Goal: Transaction & Acquisition: Book appointment/travel/reservation

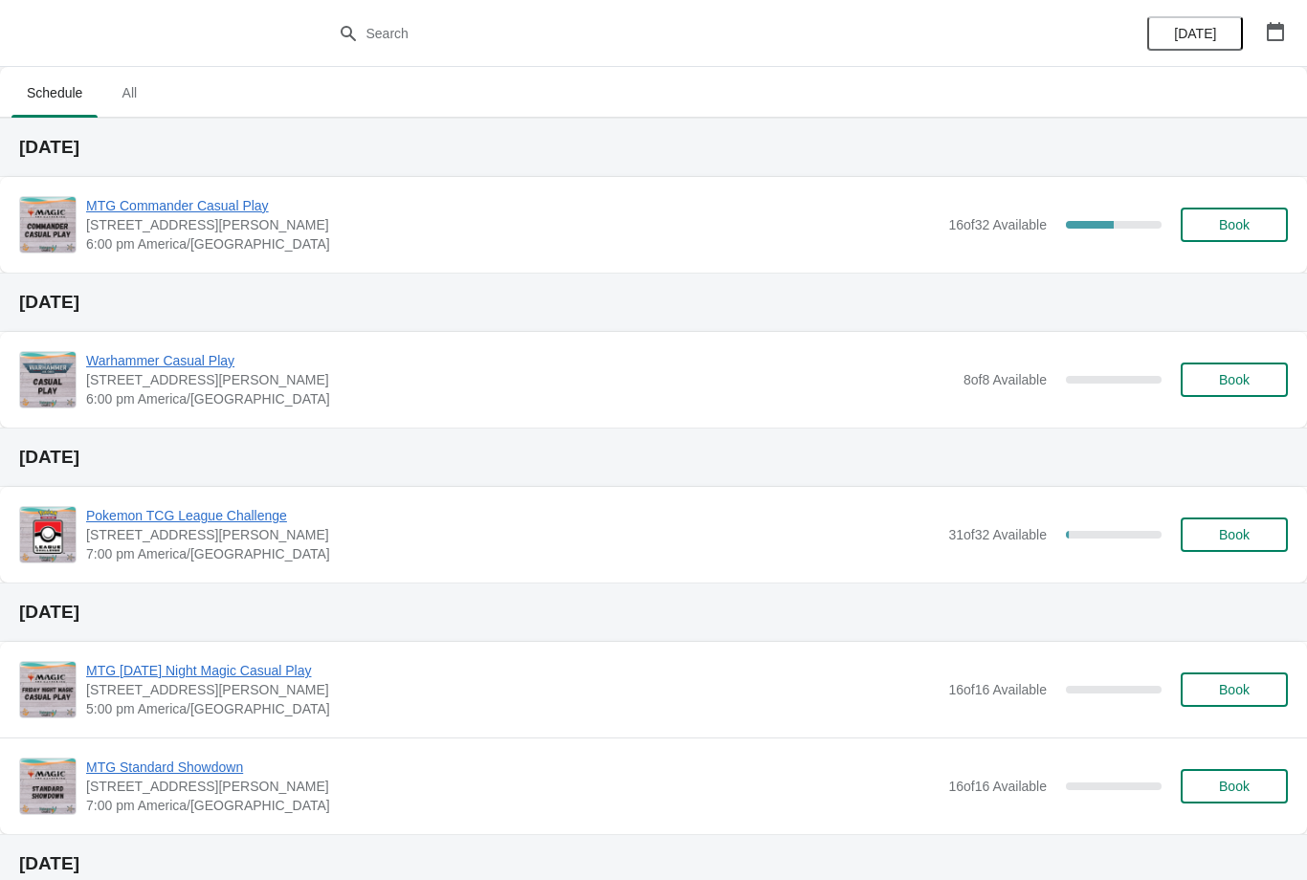
click at [1214, 221] on span "Book" at bounding box center [1233, 224] width 73 height 15
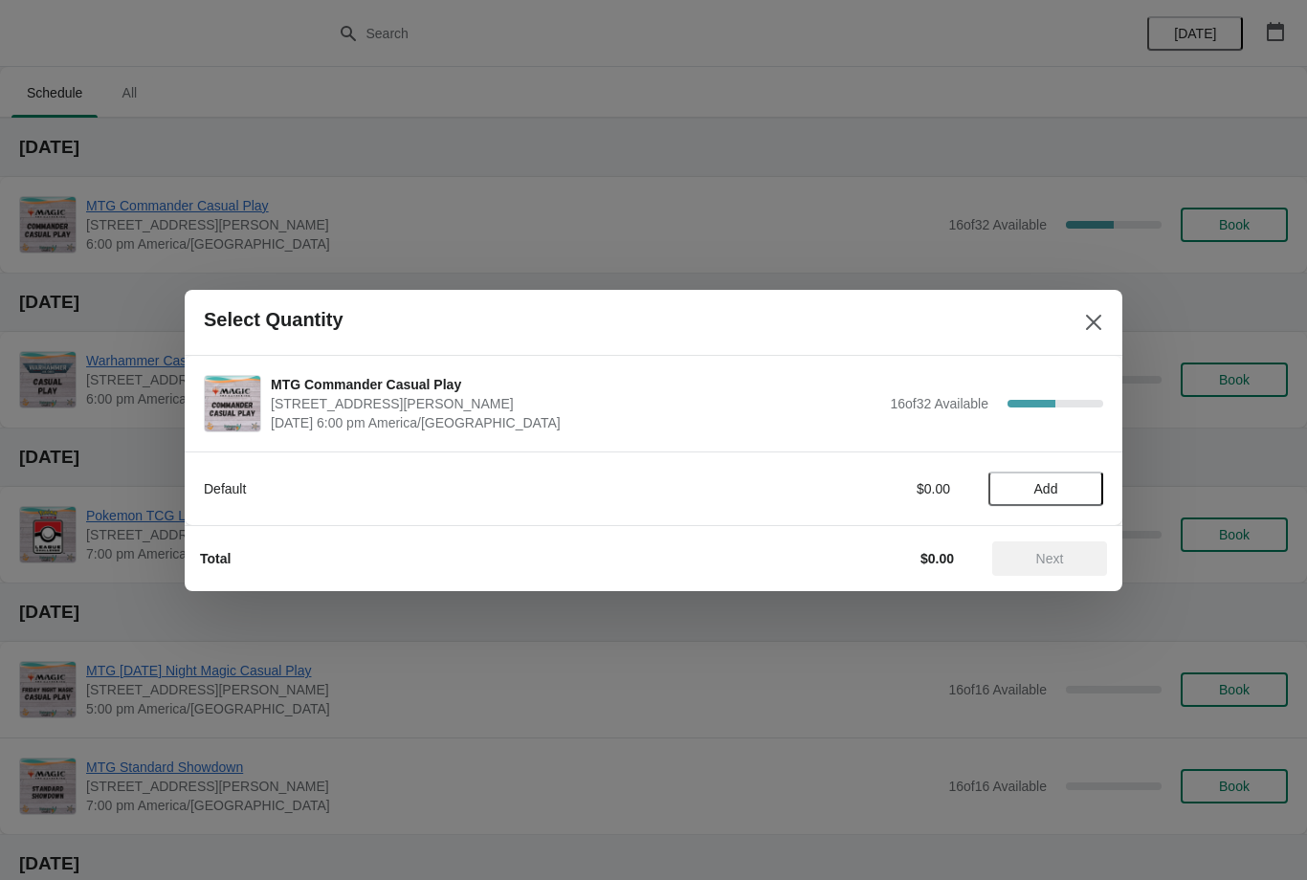
click at [1045, 488] on span "Add" at bounding box center [1046, 488] width 24 height 15
click at [1051, 560] on span "Next" at bounding box center [1050, 558] width 28 height 15
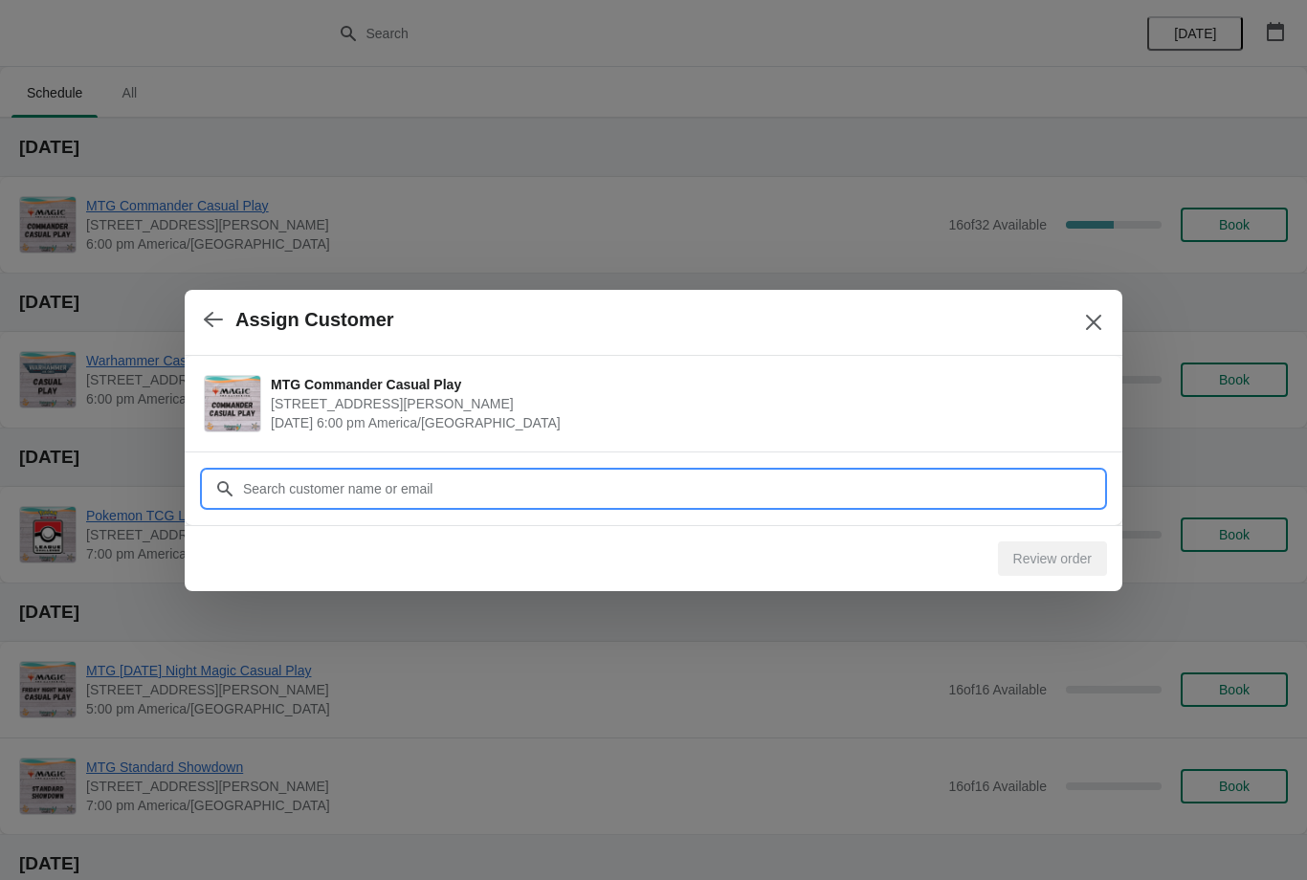
click at [581, 472] on input "Customer" at bounding box center [672, 489] width 861 height 34
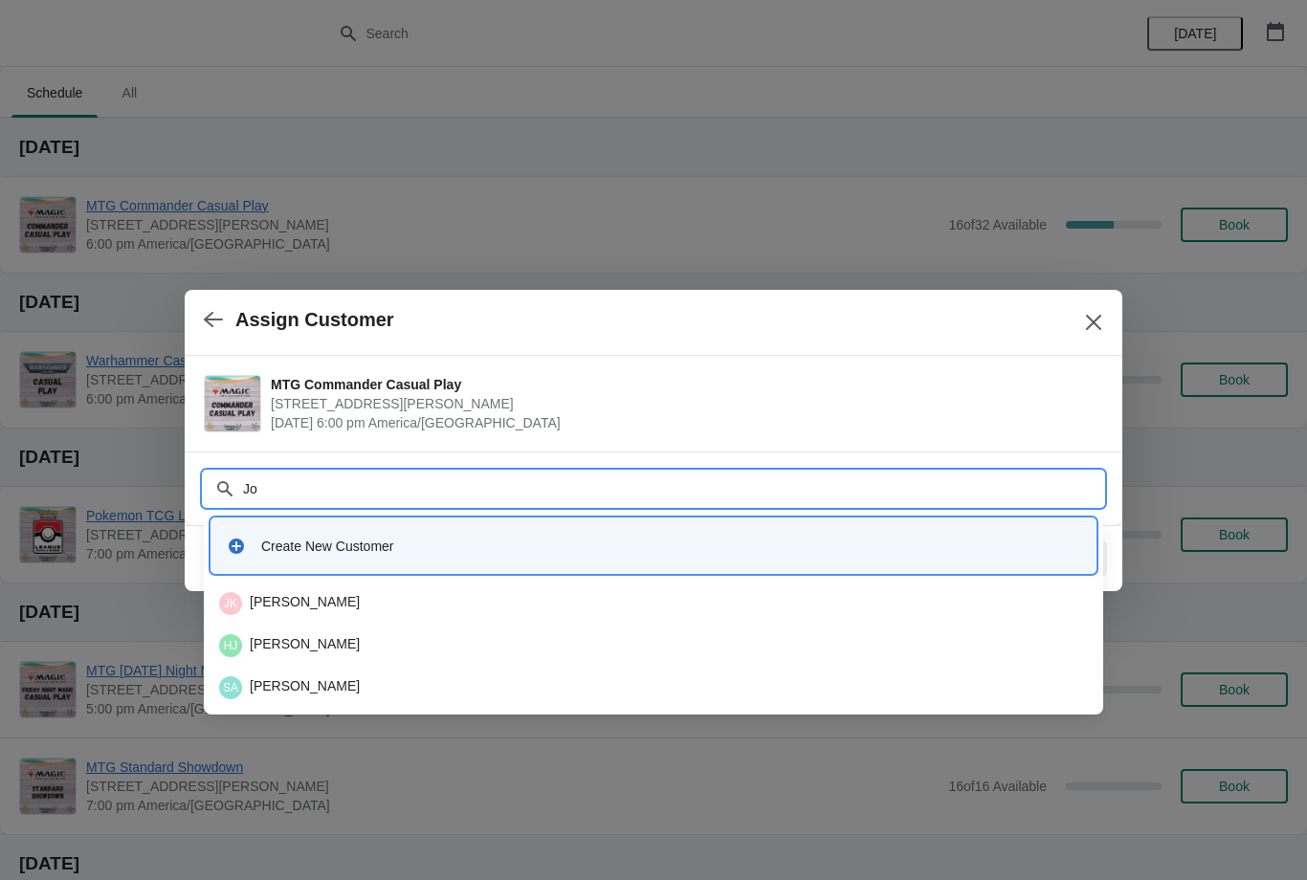
type input "J"
type input "Melle"
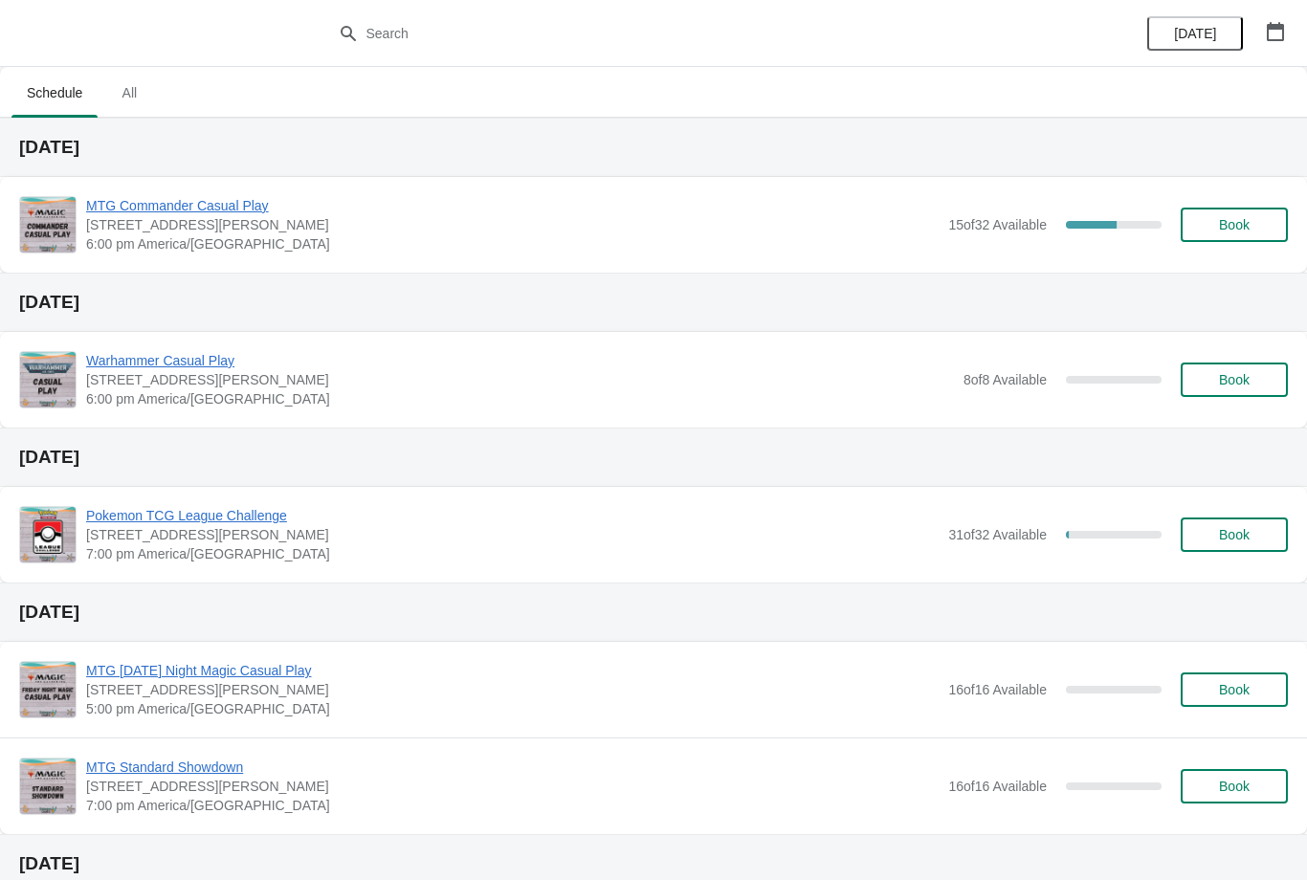
click at [1202, 226] on span "Book" at bounding box center [1233, 224] width 73 height 15
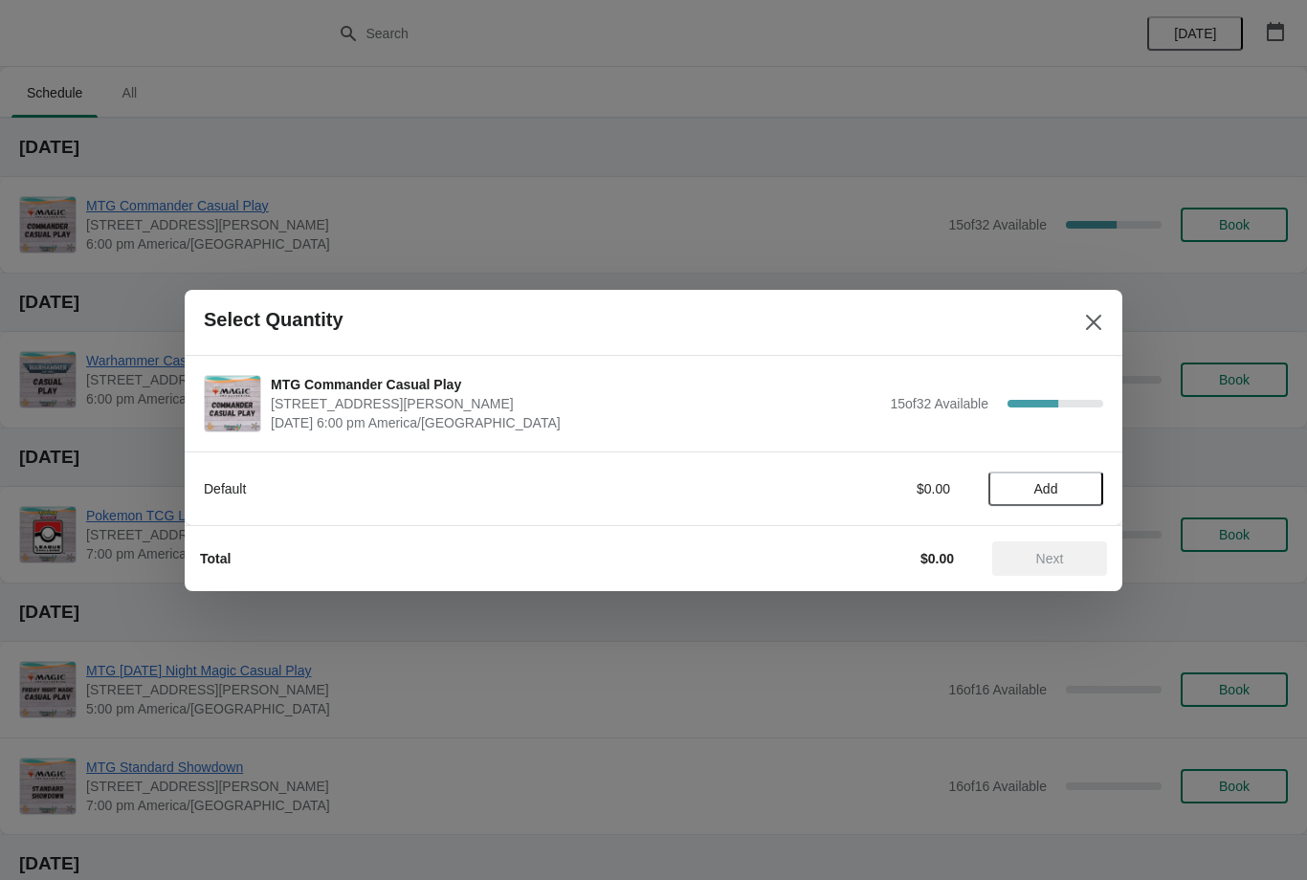
click at [1030, 516] on div "Default $0.00 Add" at bounding box center [653, 488] width 937 height 74
click at [1024, 494] on span "Add" at bounding box center [1045, 488] width 80 height 15
click at [1059, 551] on span "Next" at bounding box center [1050, 558] width 28 height 15
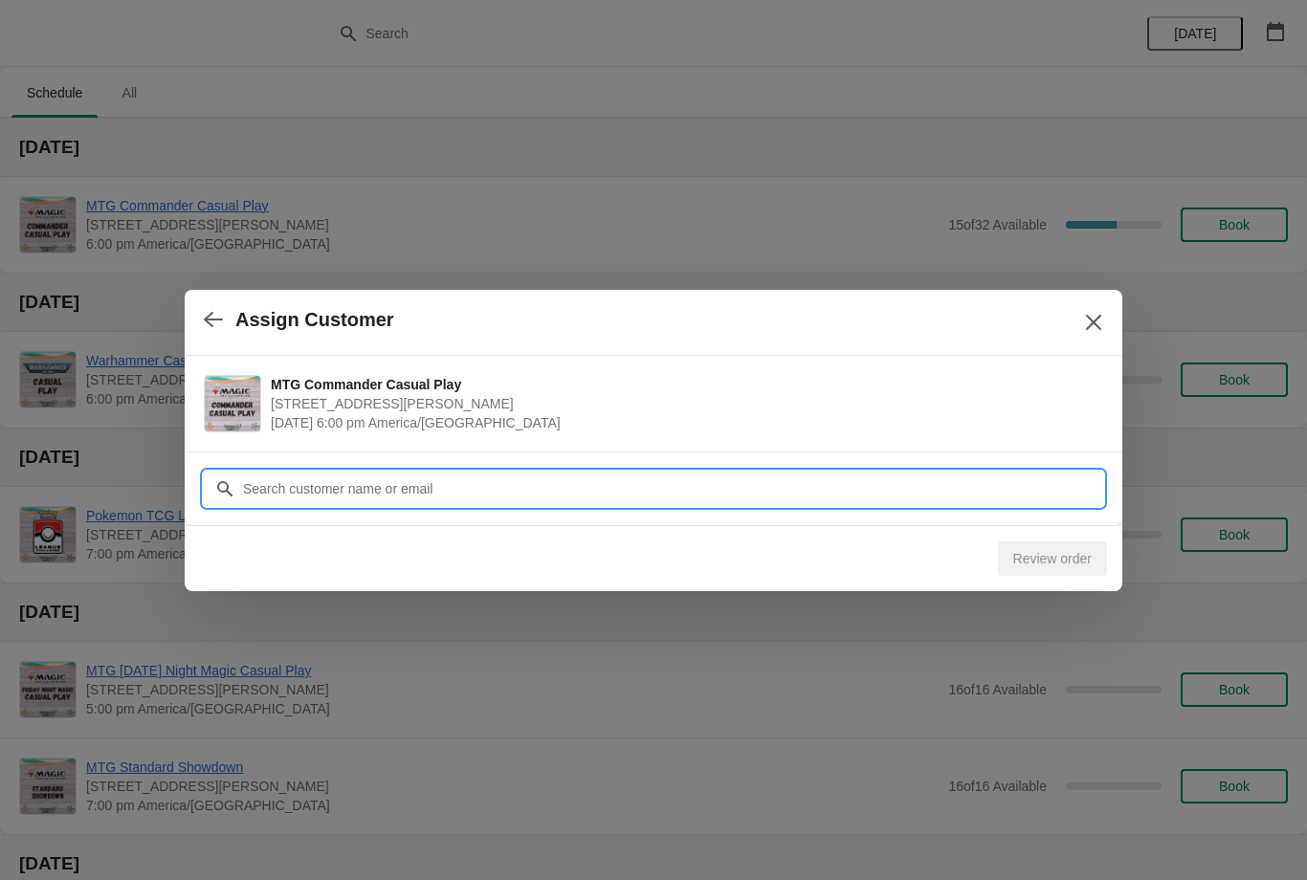
click at [519, 490] on input "Customer" at bounding box center [672, 489] width 861 height 34
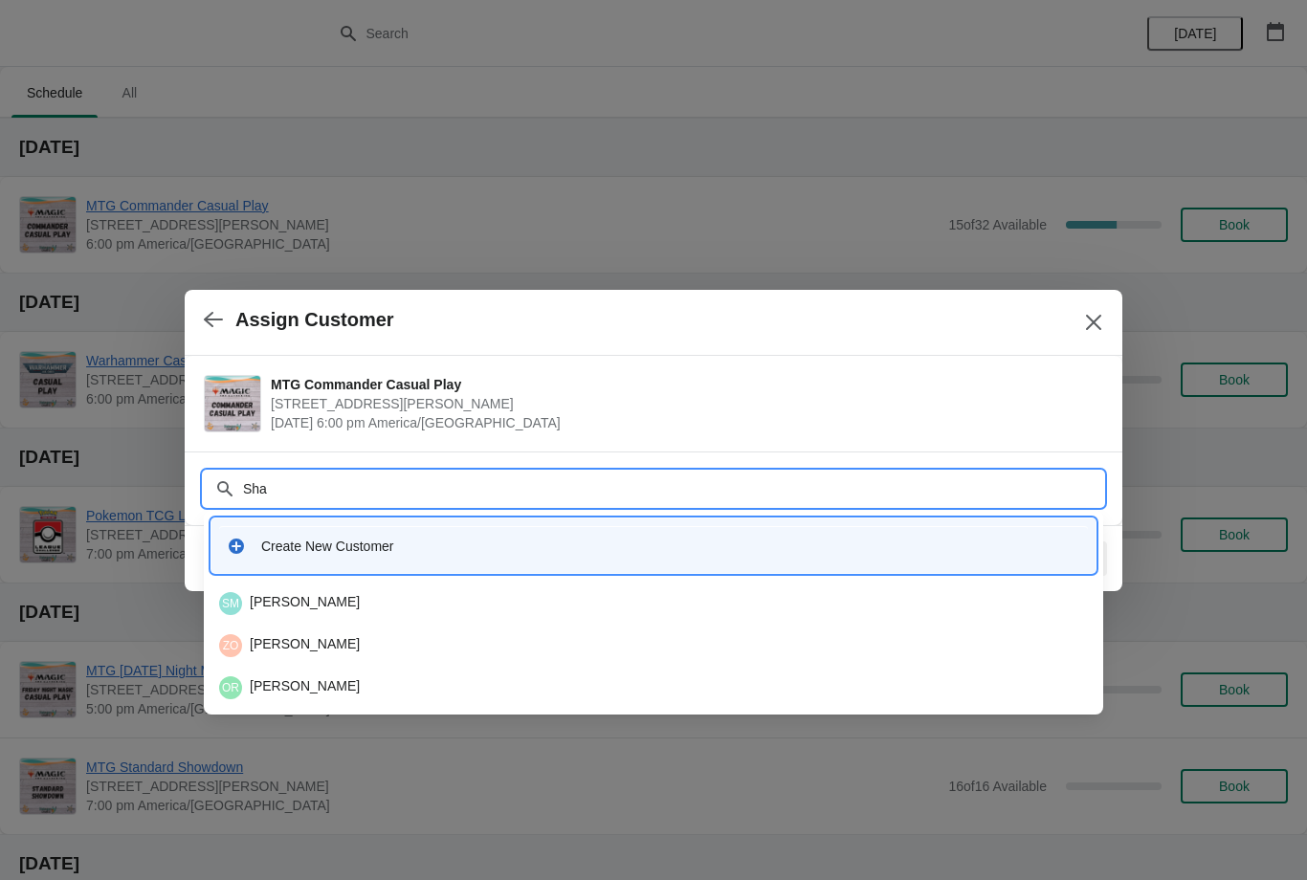
type input "Shay"
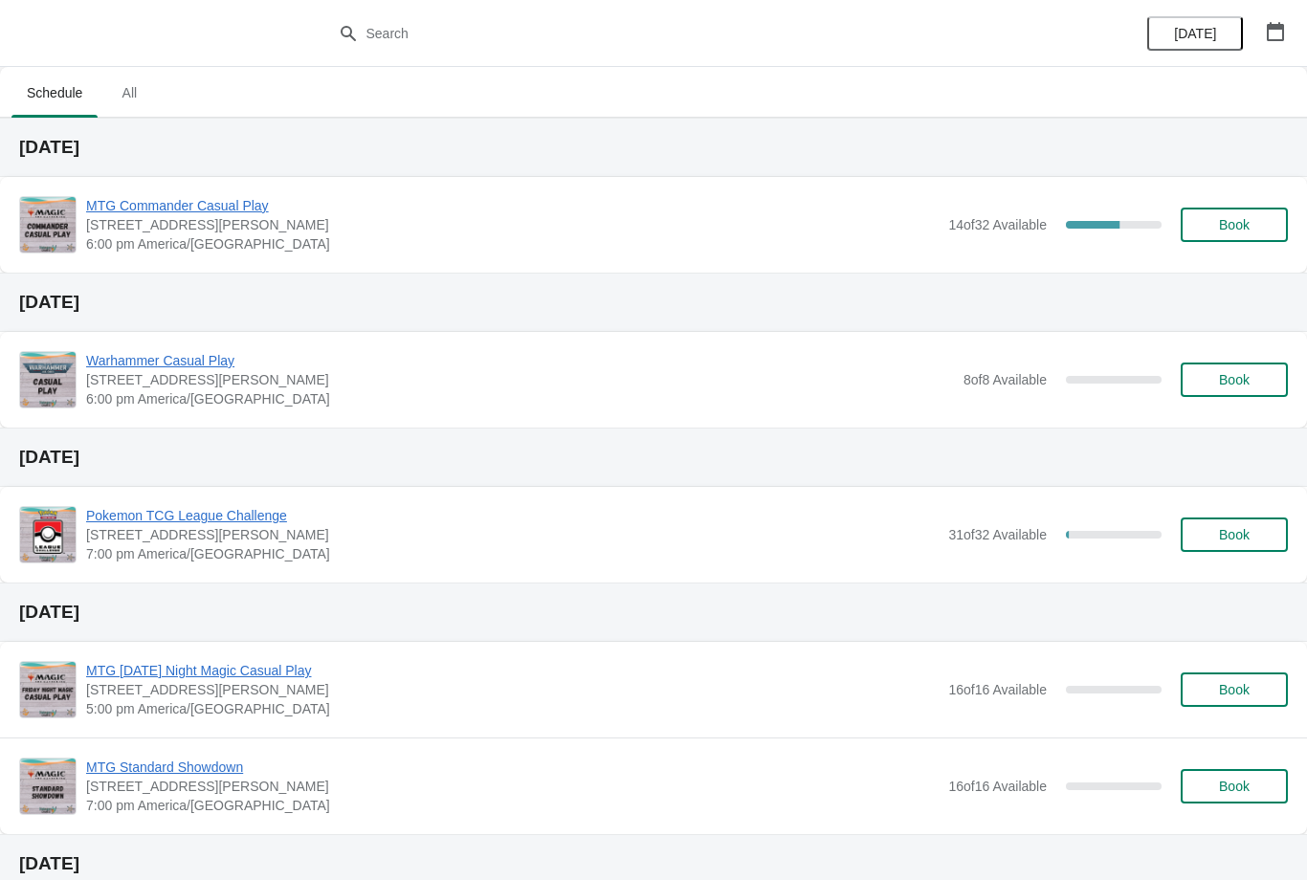
click at [1248, 231] on span "Book" at bounding box center [1234, 224] width 31 height 15
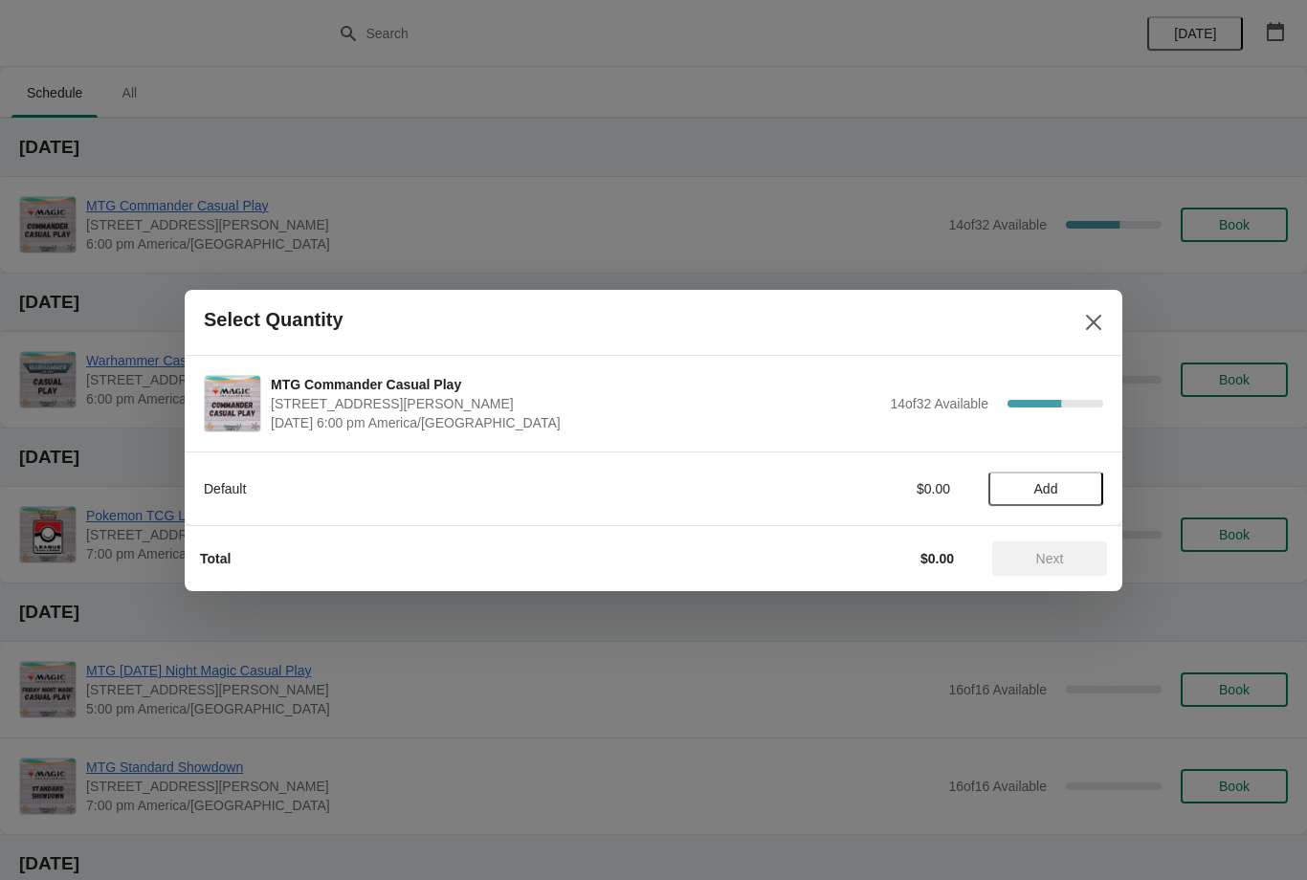
click at [1049, 484] on span "Add" at bounding box center [1046, 488] width 24 height 15
click at [1044, 559] on span "Next" at bounding box center [1050, 558] width 28 height 15
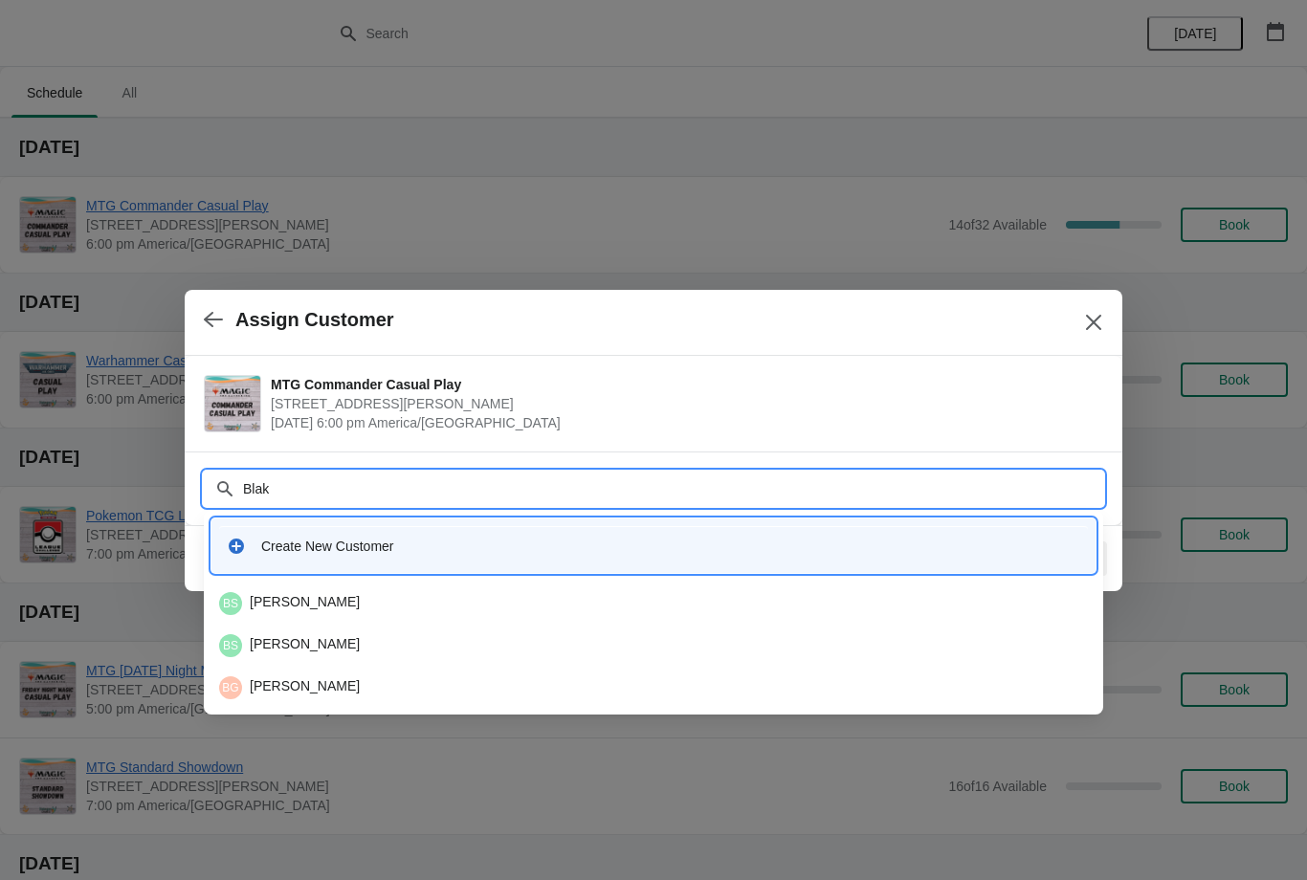
type input "Blake"
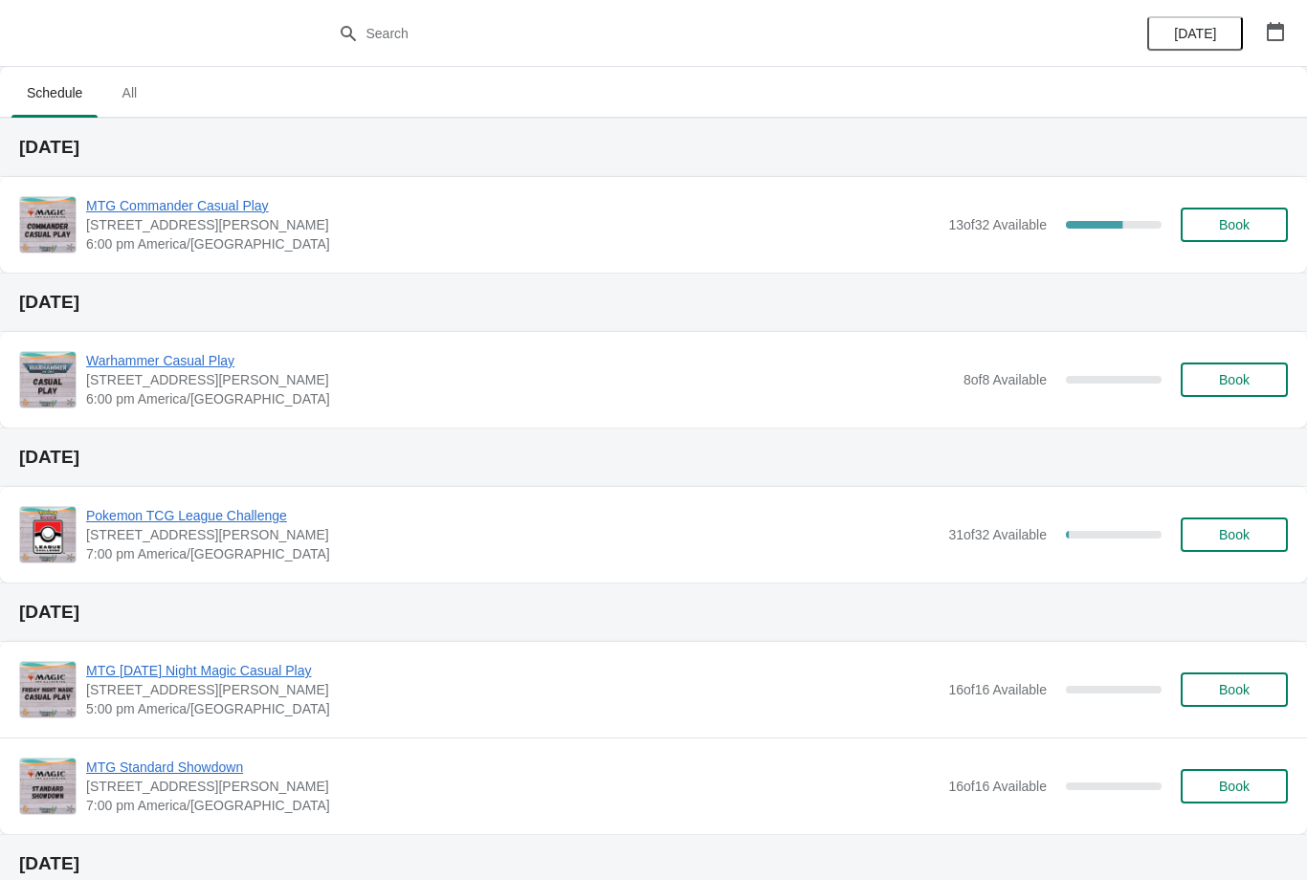
click at [1241, 232] on span "Book" at bounding box center [1234, 224] width 31 height 15
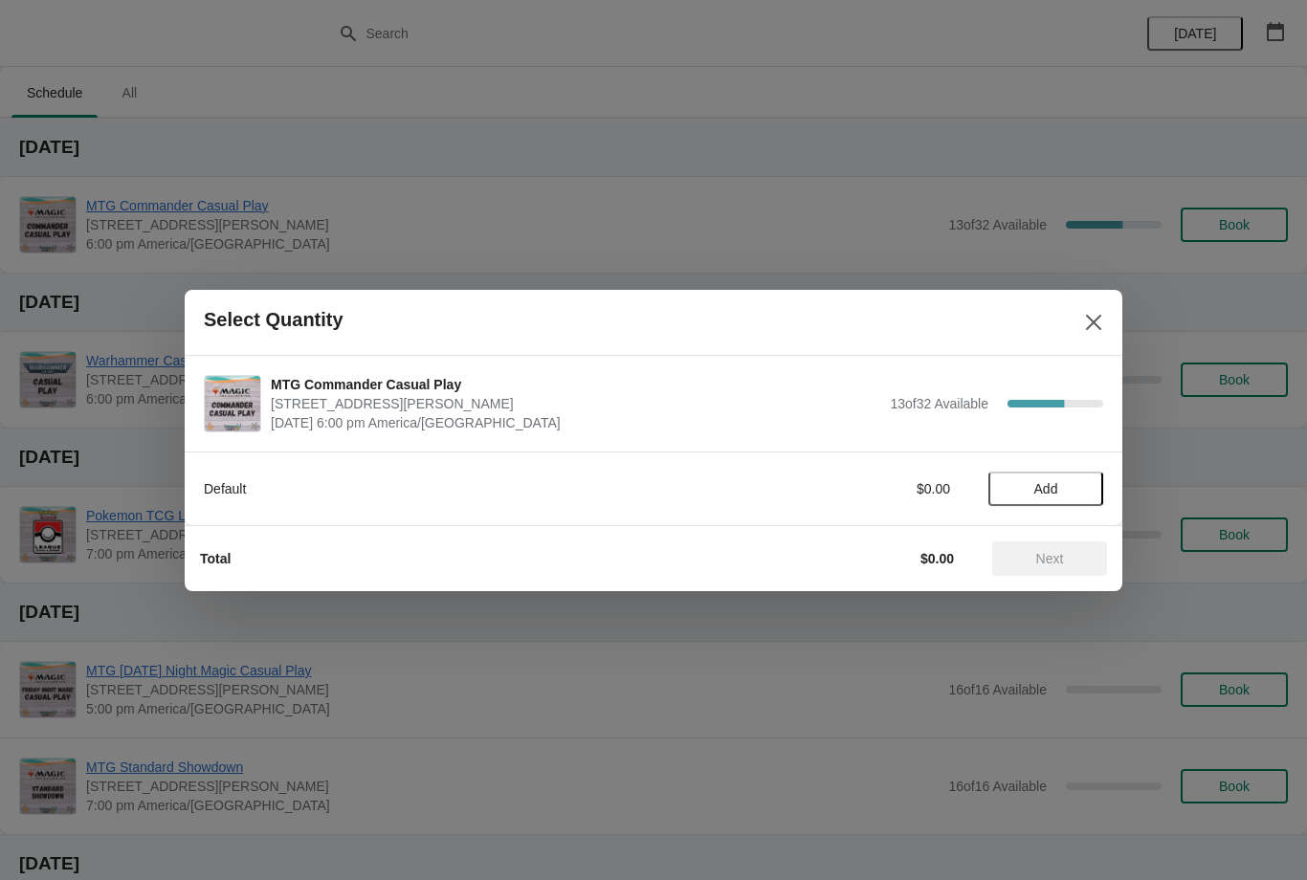
click at [1042, 504] on button "Add" at bounding box center [1045, 489] width 115 height 34
click at [1030, 573] on button "Next" at bounding box center [1049, 558] width 115 height 34
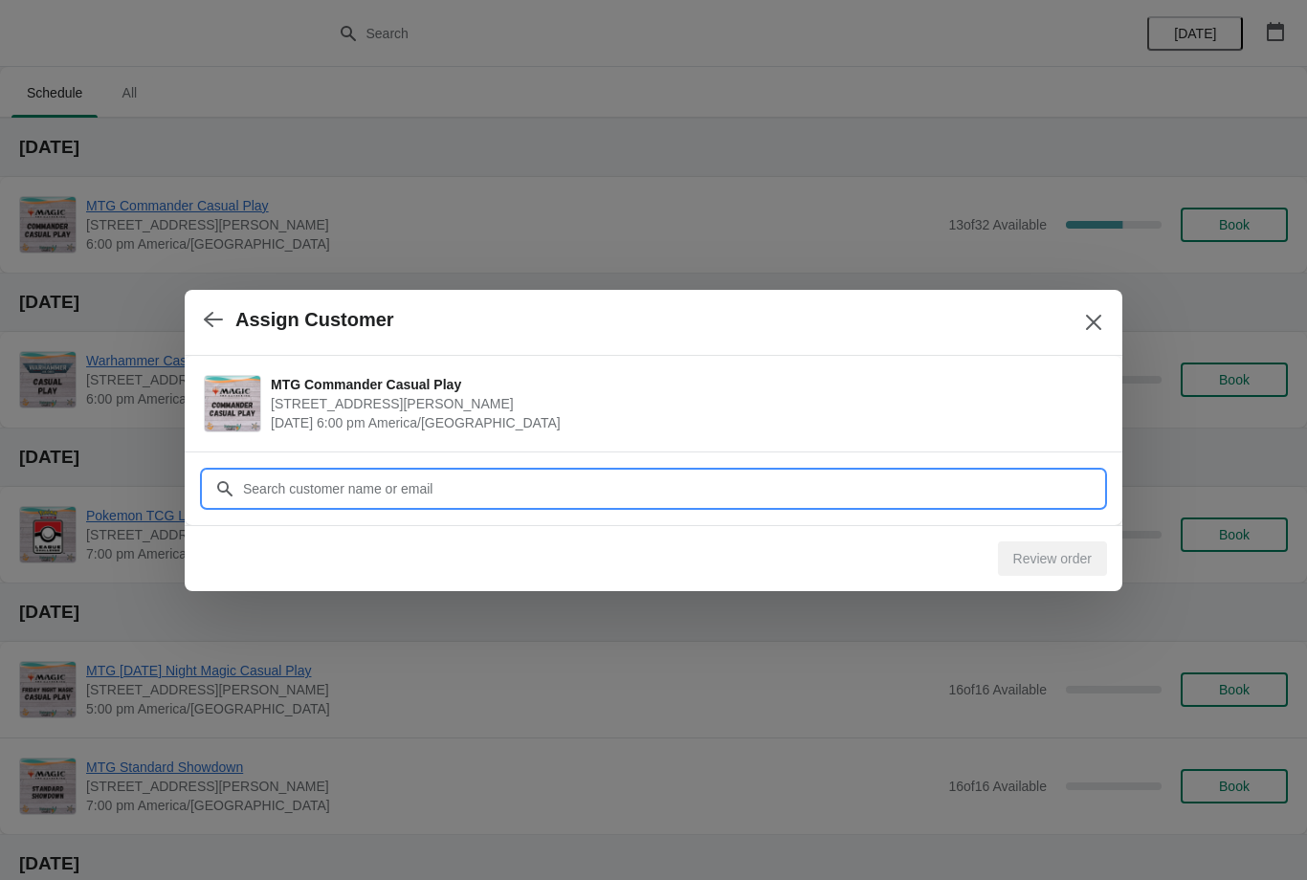
click at [615, 487] on input "Customer" at bounding box center [672, 489] width 861 height 34
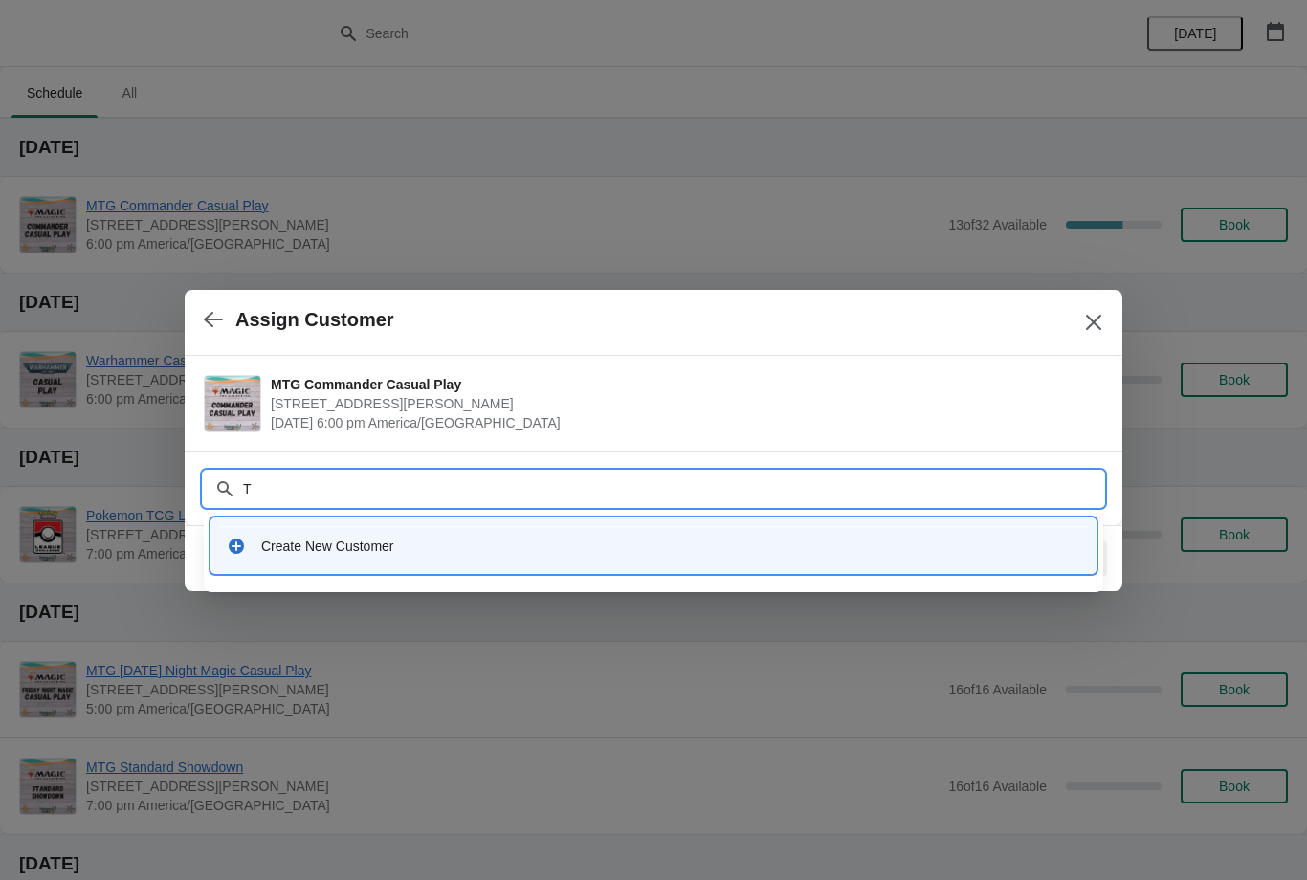
type input "[PERSON_NAME]"
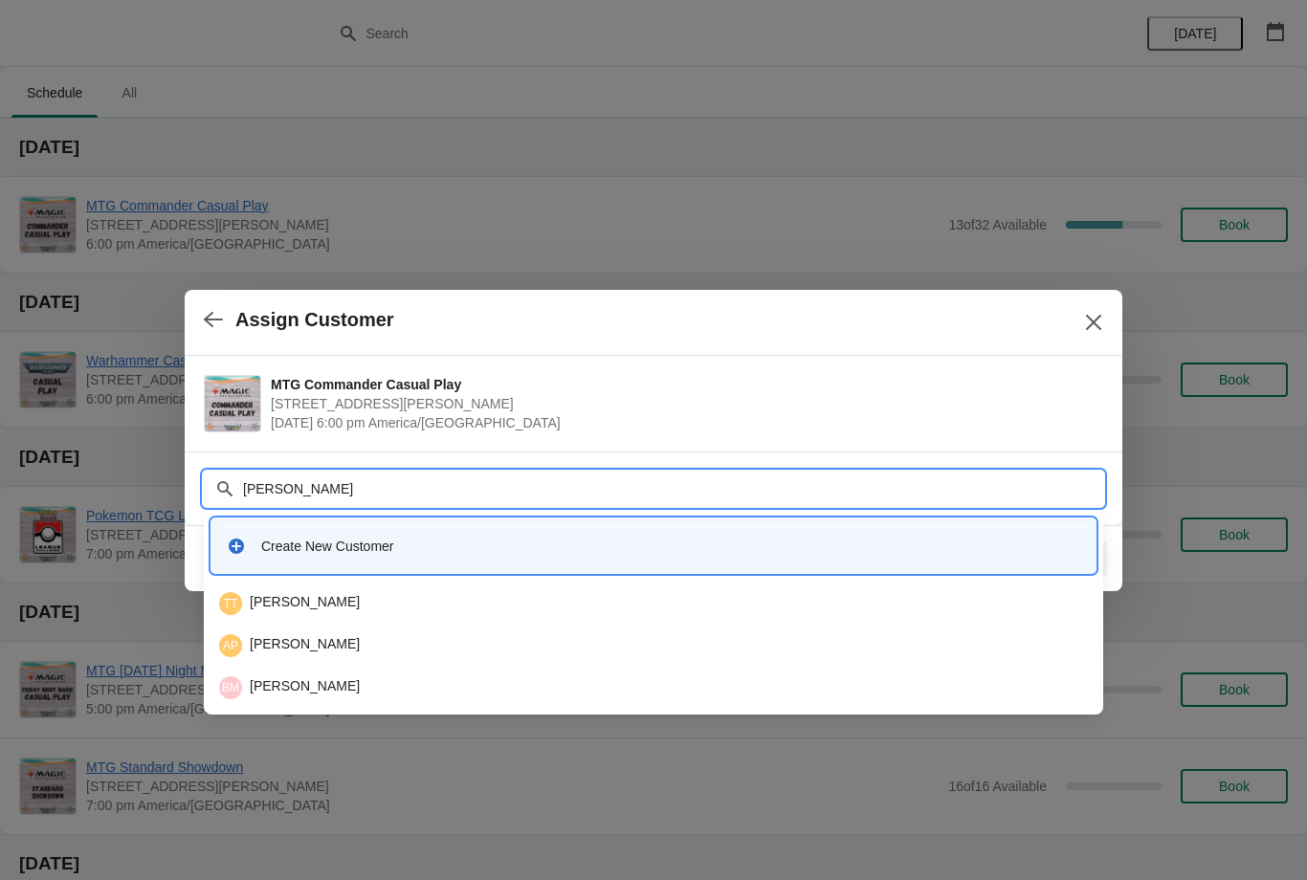
click at [393, 602] on div "TT [PERSON_NAME]" at bounding box center [653, 603] width 868 height 23
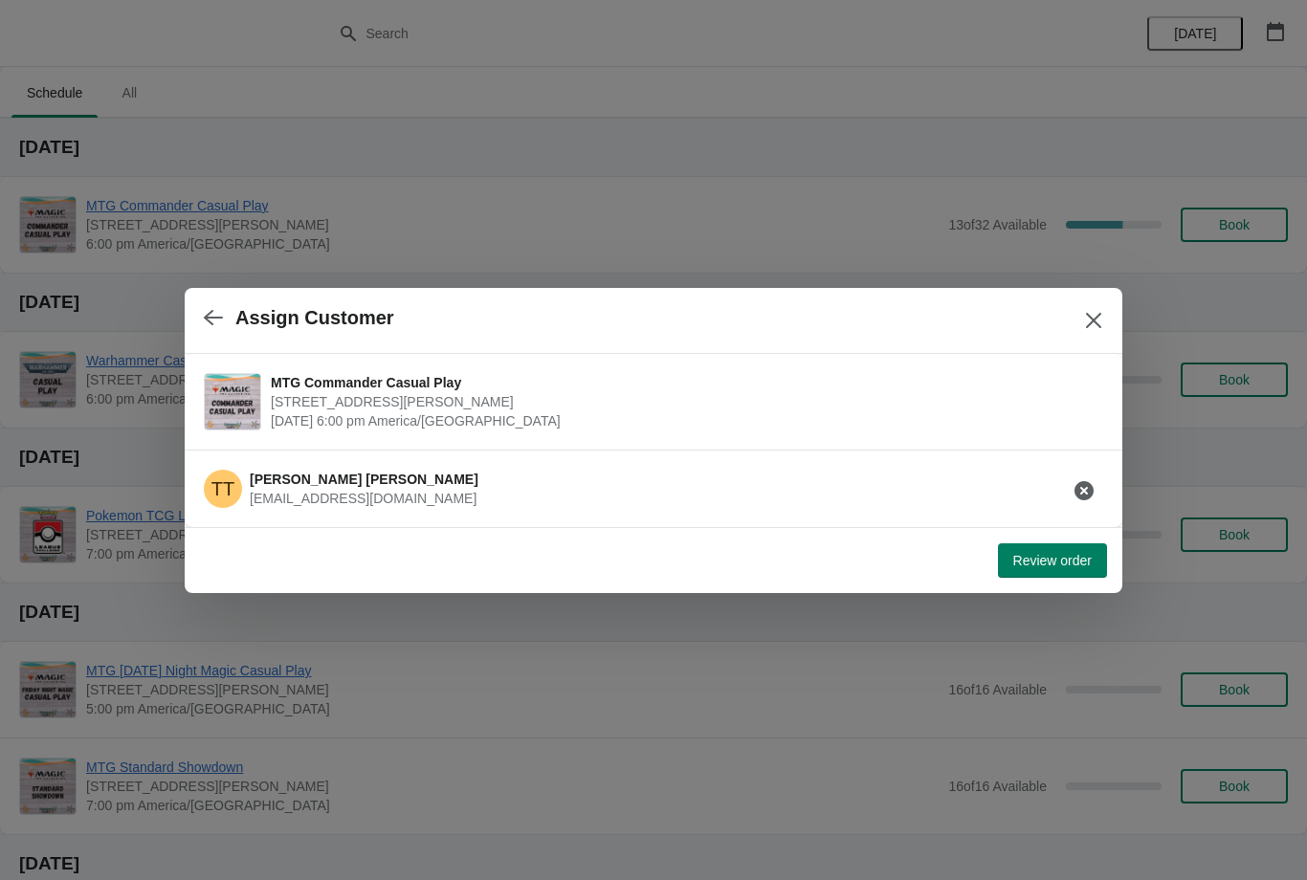
click at [1059, 560] on span "Review order" at bounding box center [1052, 560] width 78 height 15
